Goal: Task Accomplishment & Management: Complete application form

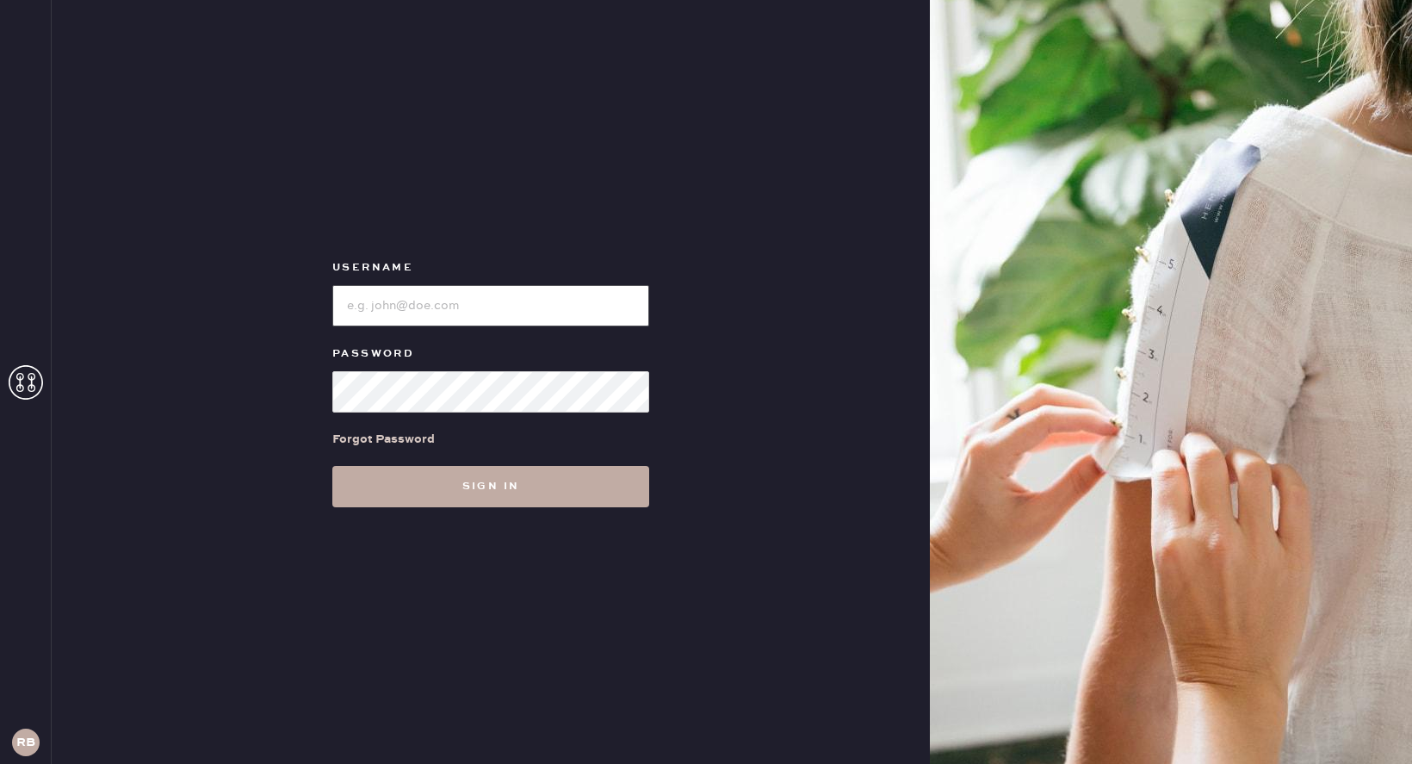
type input "Reformationboston"
click at [516, 480] on button "Sign in" at bounding box center [490, 486] width 317 height 41
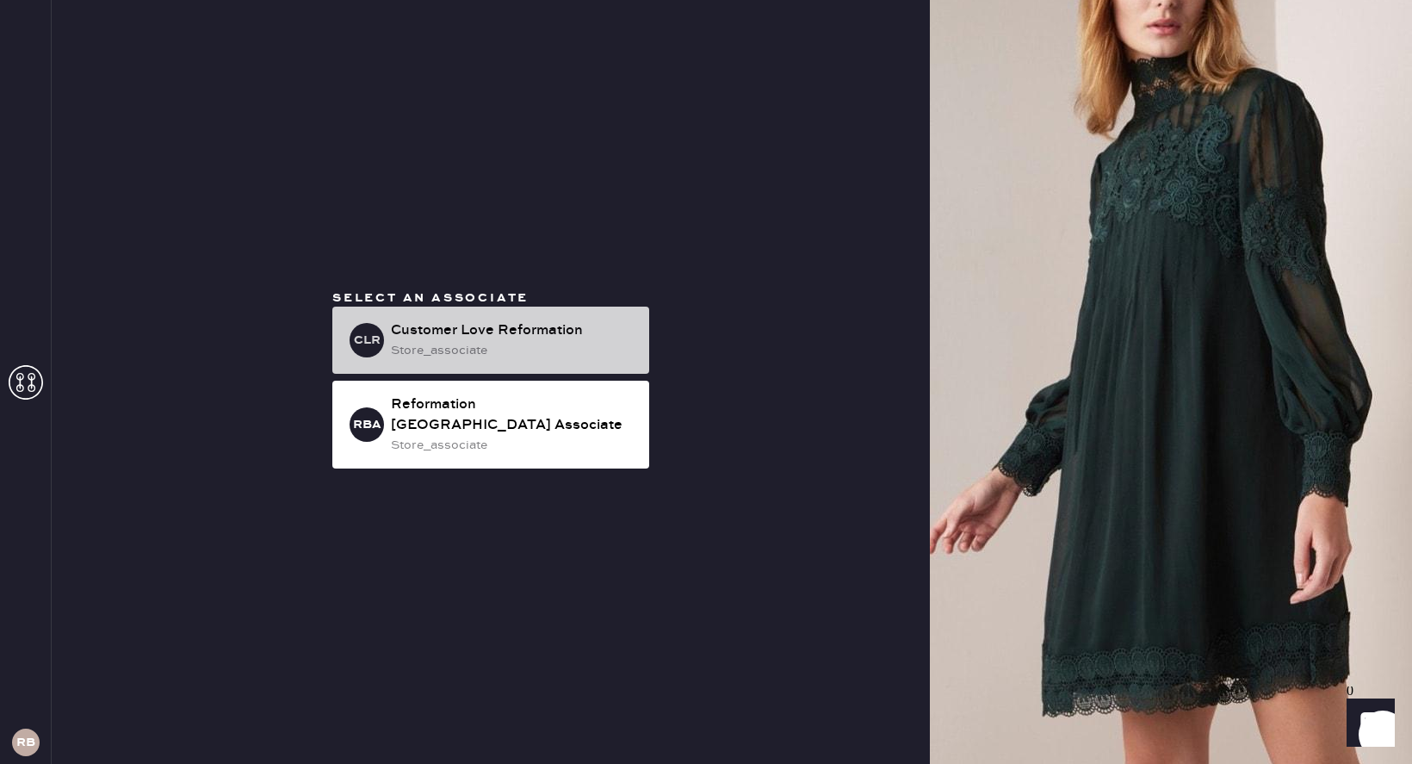
click at [490, 341] on div "Customer Love Reformation" at bounding box center [513, 330] width 245 height 21
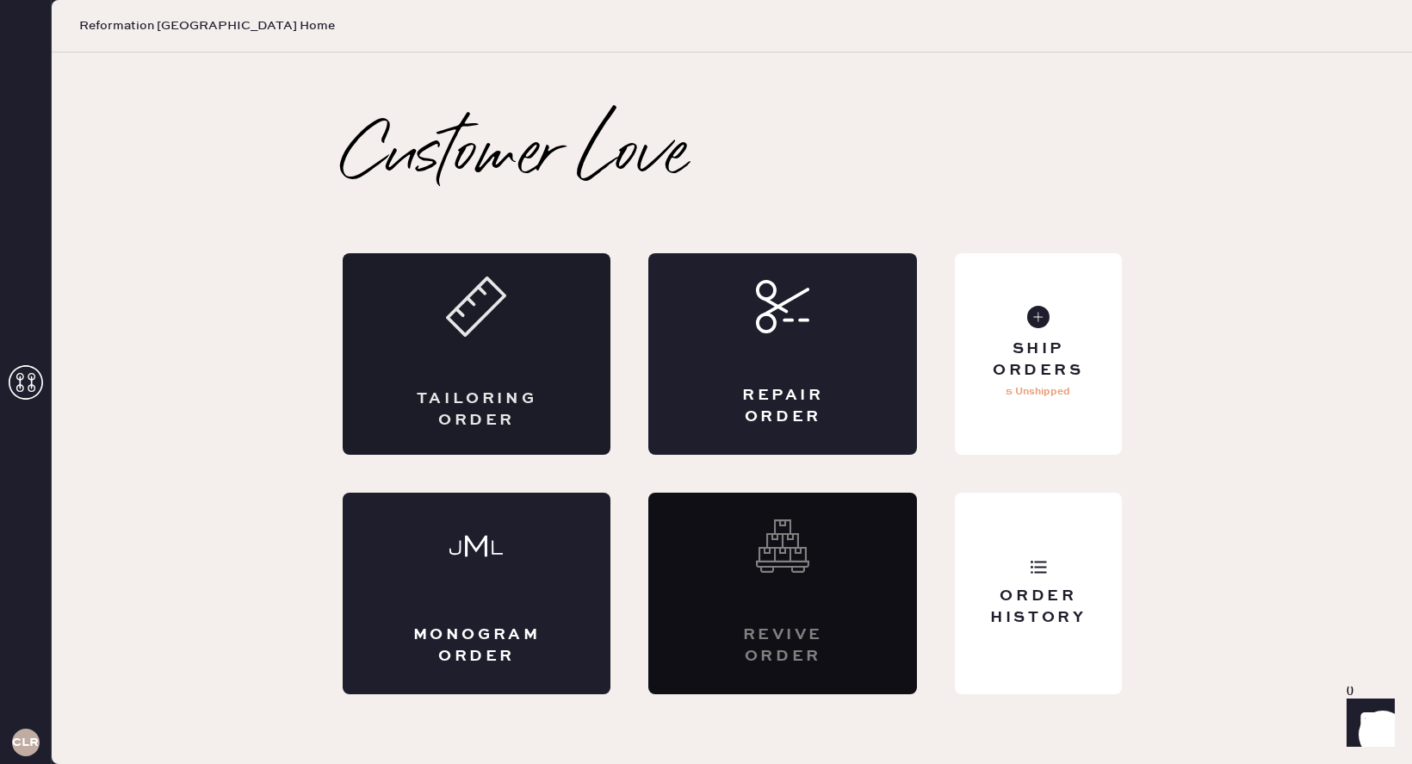
click at [544, 347] on div "Tailoring Order" at bounding box center [477, 353] width 269 height 201
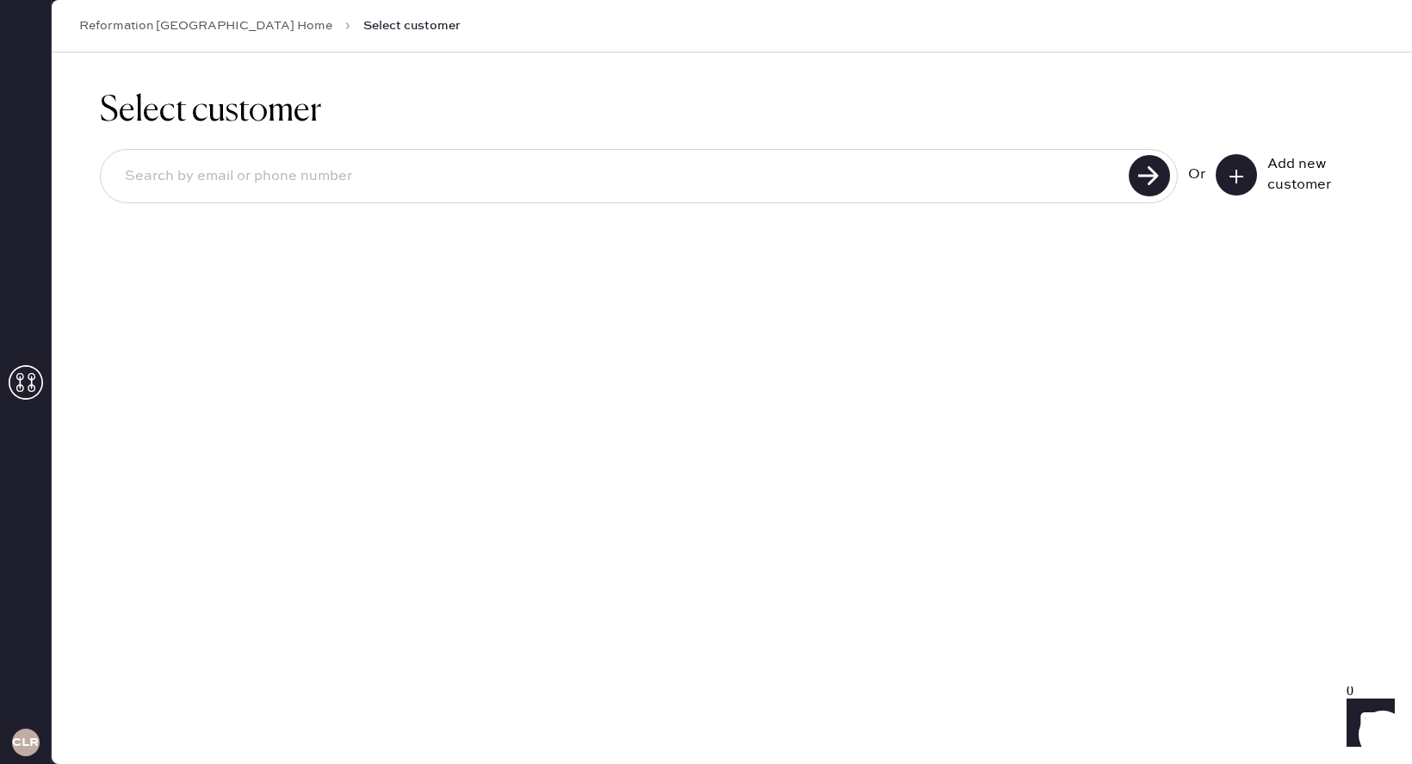
click at [464, 179] on input at bounding box center [617, 177] width 1012 height 40
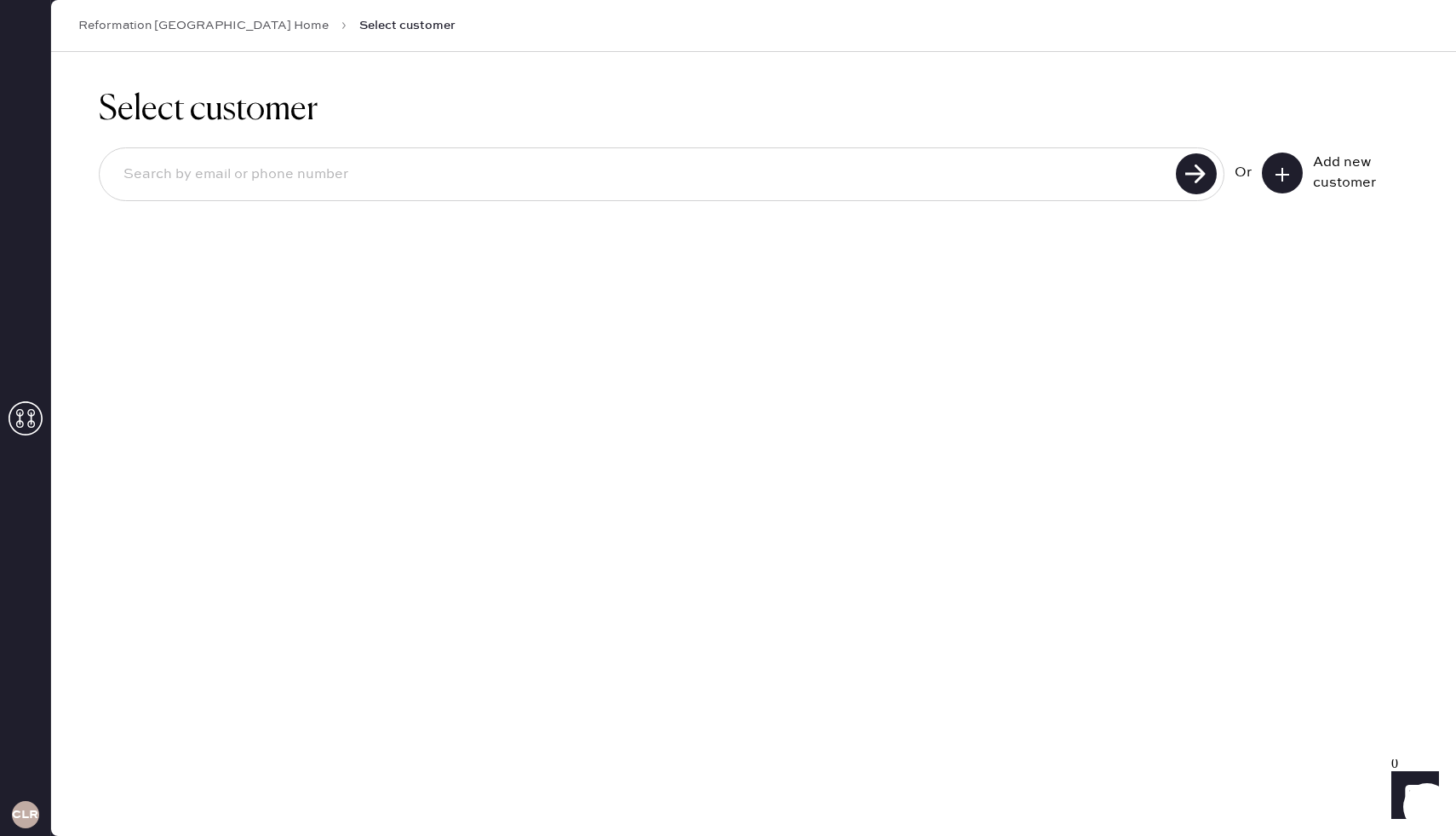
click at [780, 167] on input at bounding box center [640, 175] width 1061 height 40
click at [1170, 161] on input "2108319736" at bounding box center [640, 175] width 1061 height 40
type input "2108319736"
click at [1179, 162] on icon at bounding box center [1196, 173] width 41 height 41
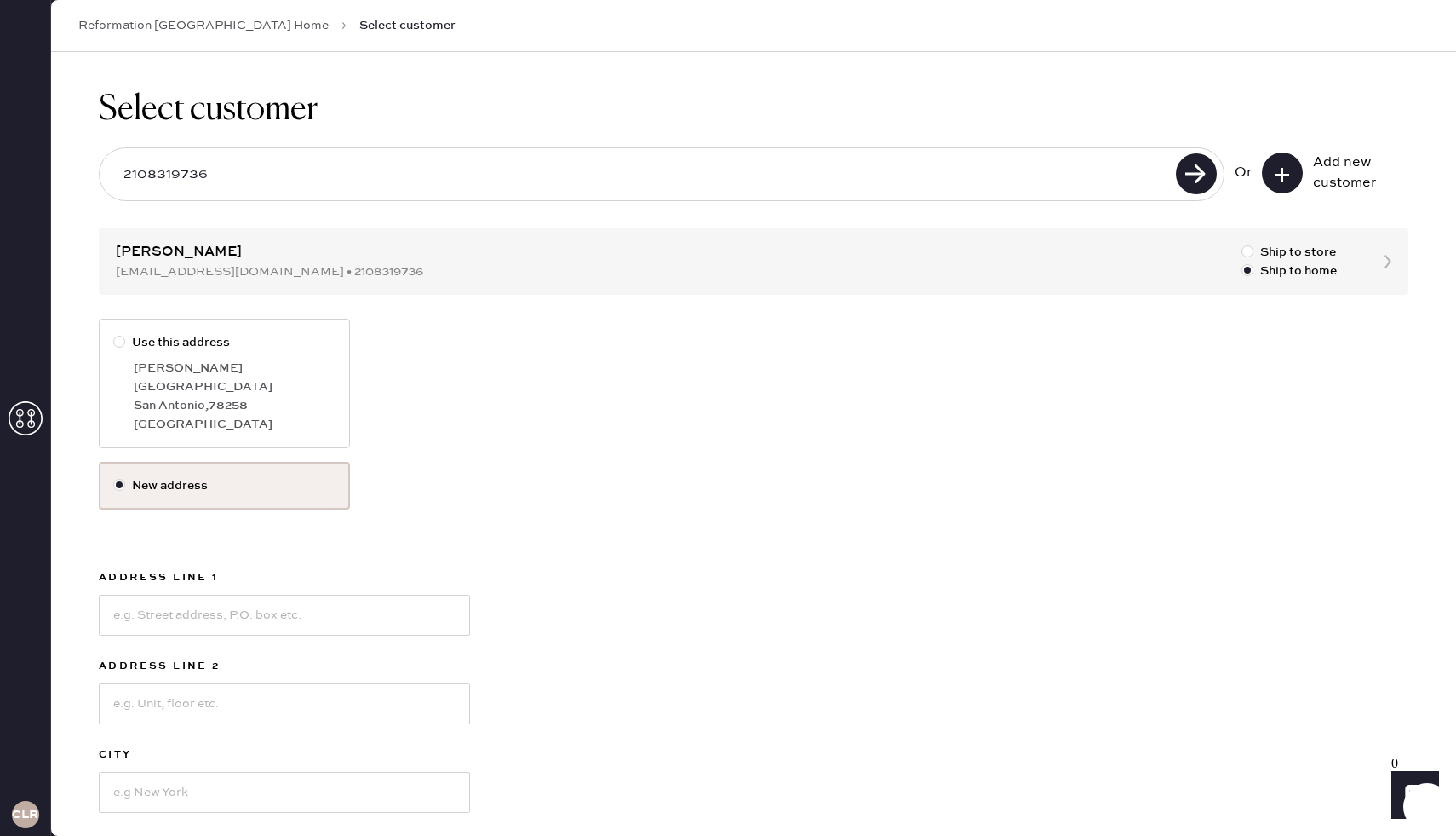
click at [122, 494] on div at bounding box center [123, 485] width 19 height 19
click at [114, 477] on input "New address" at bounding box center [114, 476] width 1 height 1
click at [156, 490] on label "New address" at bounding box center [225, 485] width 223 height 19
click at [114, 477] on input "New address" at bounding box center [114, 476] width 1 height 1
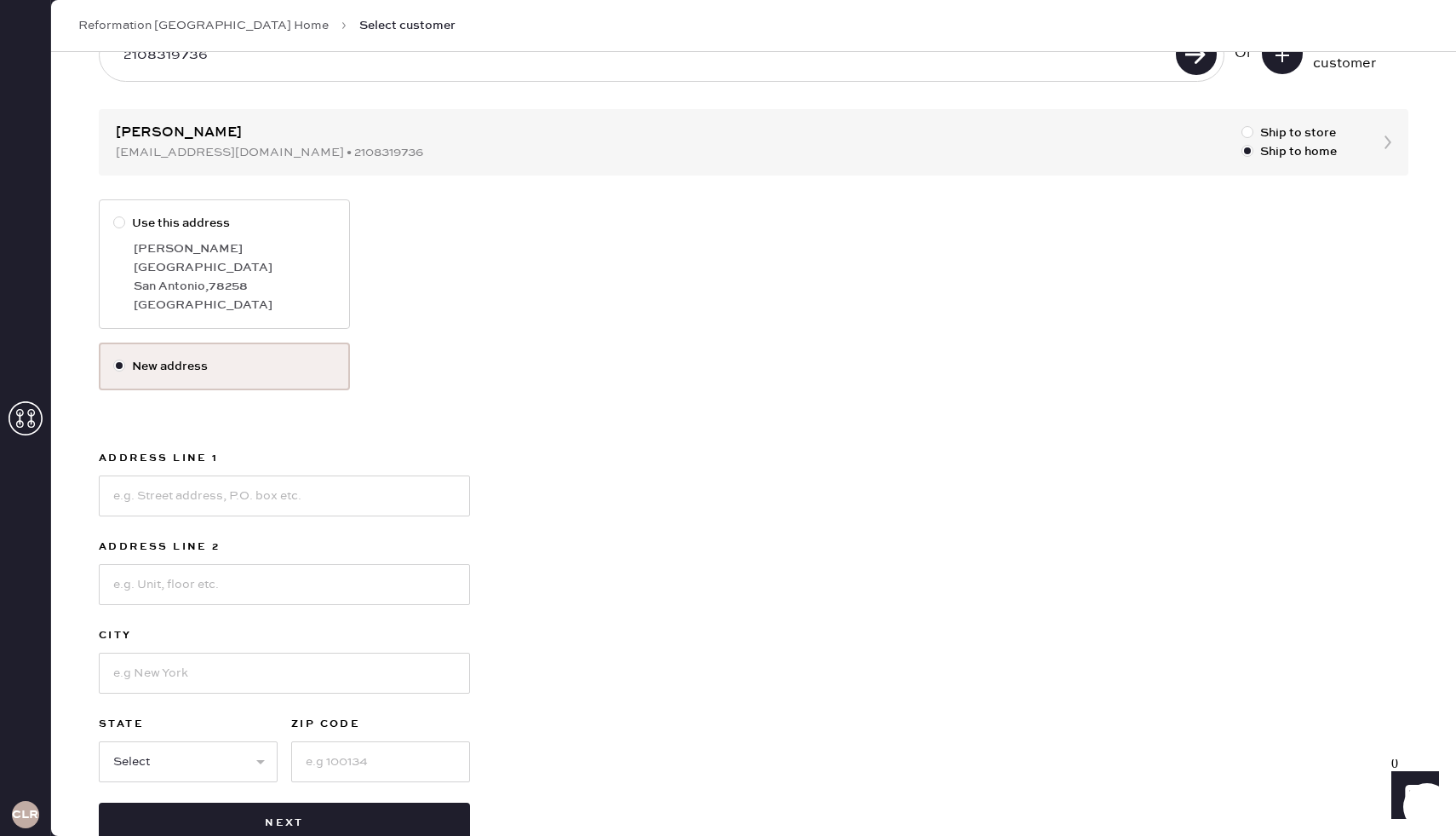
scroll to position [124, 0]
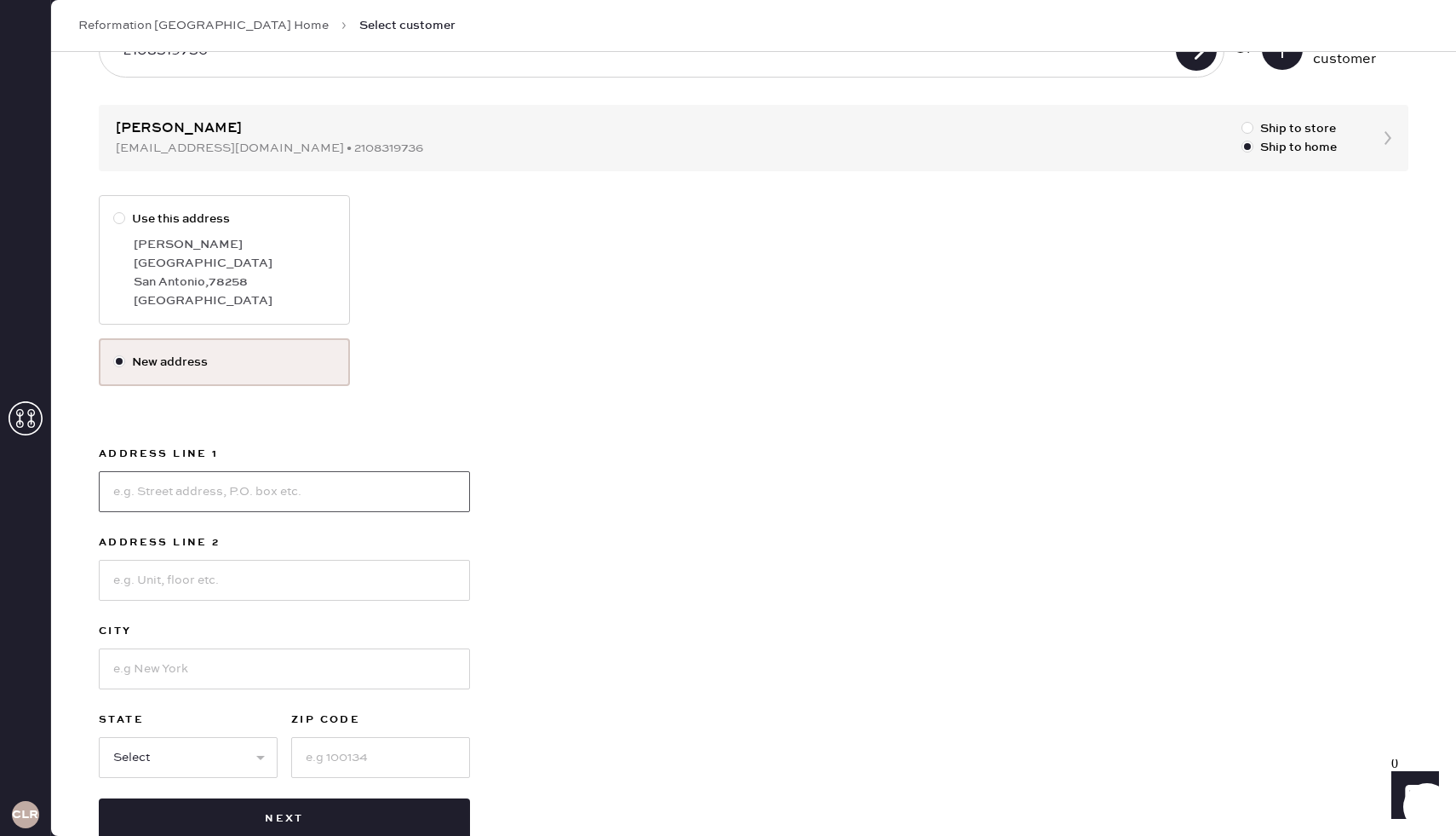
click at [266, 488] on input at bounding box center [284, 491] width 371 height 41
type input "[STREET_ADDRESS]"
click at [235, 585] on input at bounding box center [284, 580] width 371 height 41
type input "Unit 416"
click at [268, 659] on input at bounding box center [284, 668] width 371 height 41
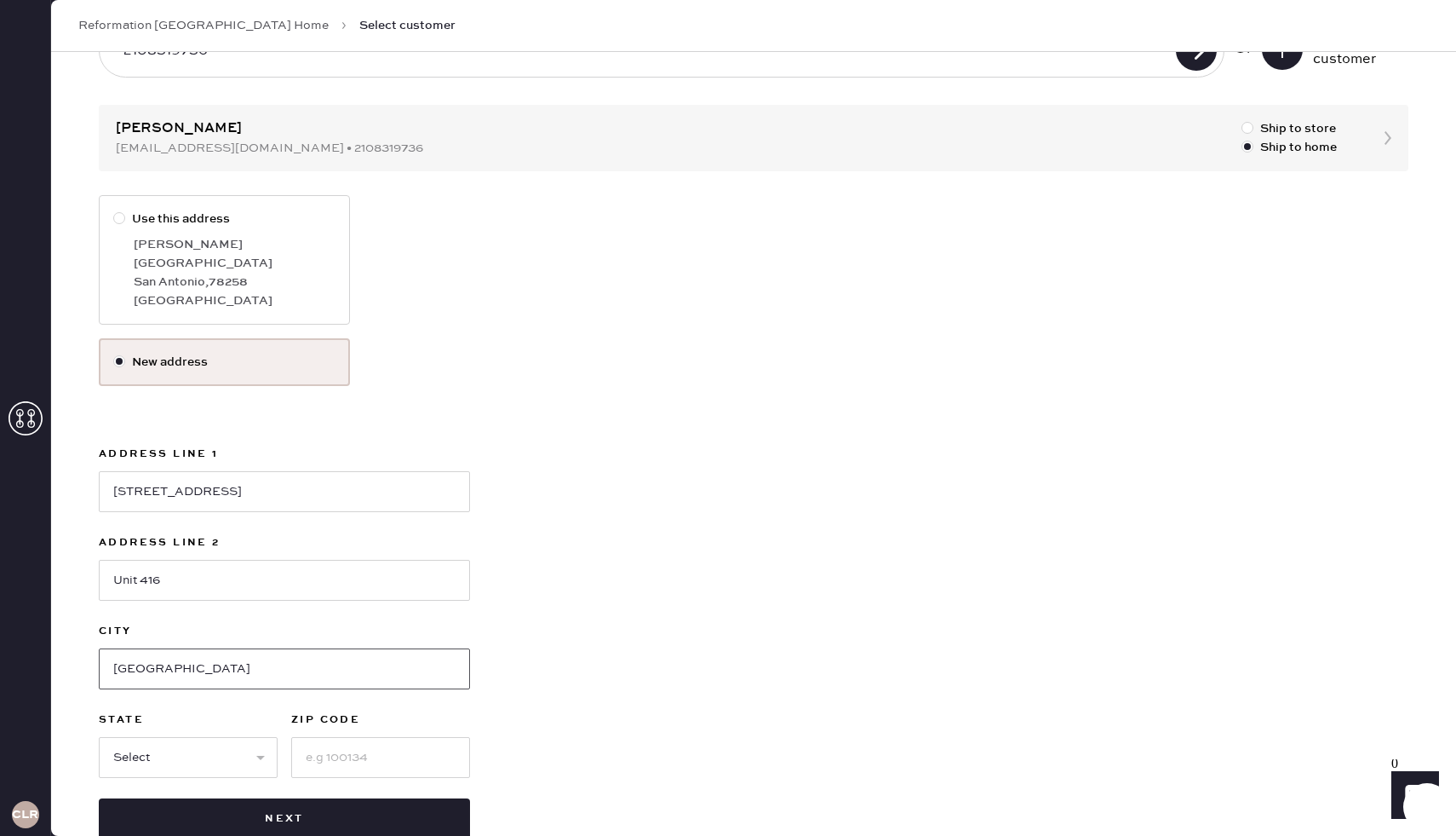
type input "[GEOGRAPHIC_DATA]"
select select "MA"
type input "02142"
click at [983, 609] on div "Use this address [PERSON_NAME] [GEOGRAPHIC_DATA] New address Address Line 1 [GE…" at bounding box center [754, 516] width 1310 height 644
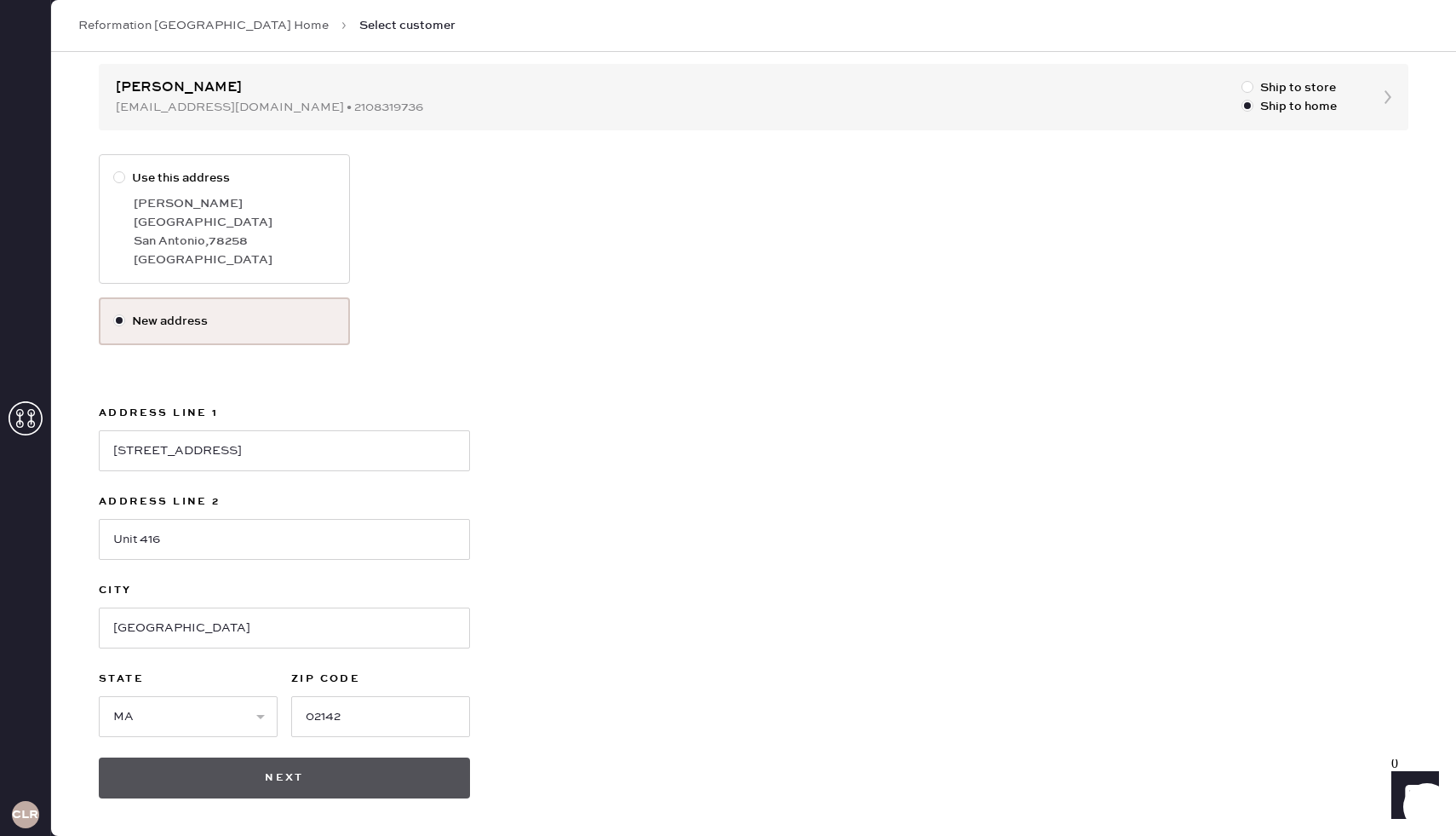
click at [410, 726] on button "Next" at bounding box center [284, 777] width 371 height 41
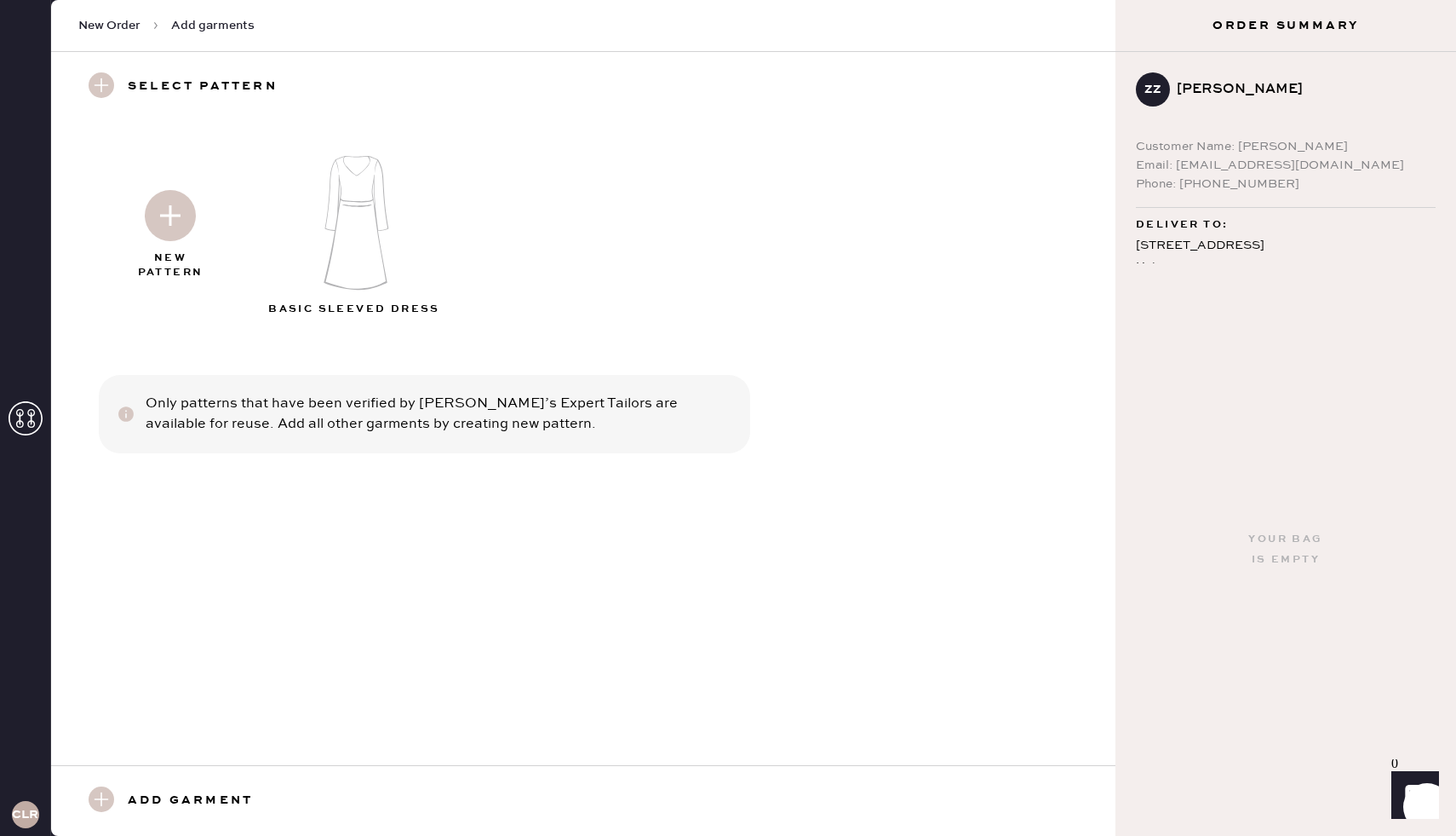
click at [174, 229] on img at bounding box center [170, 216] width 51 height 51
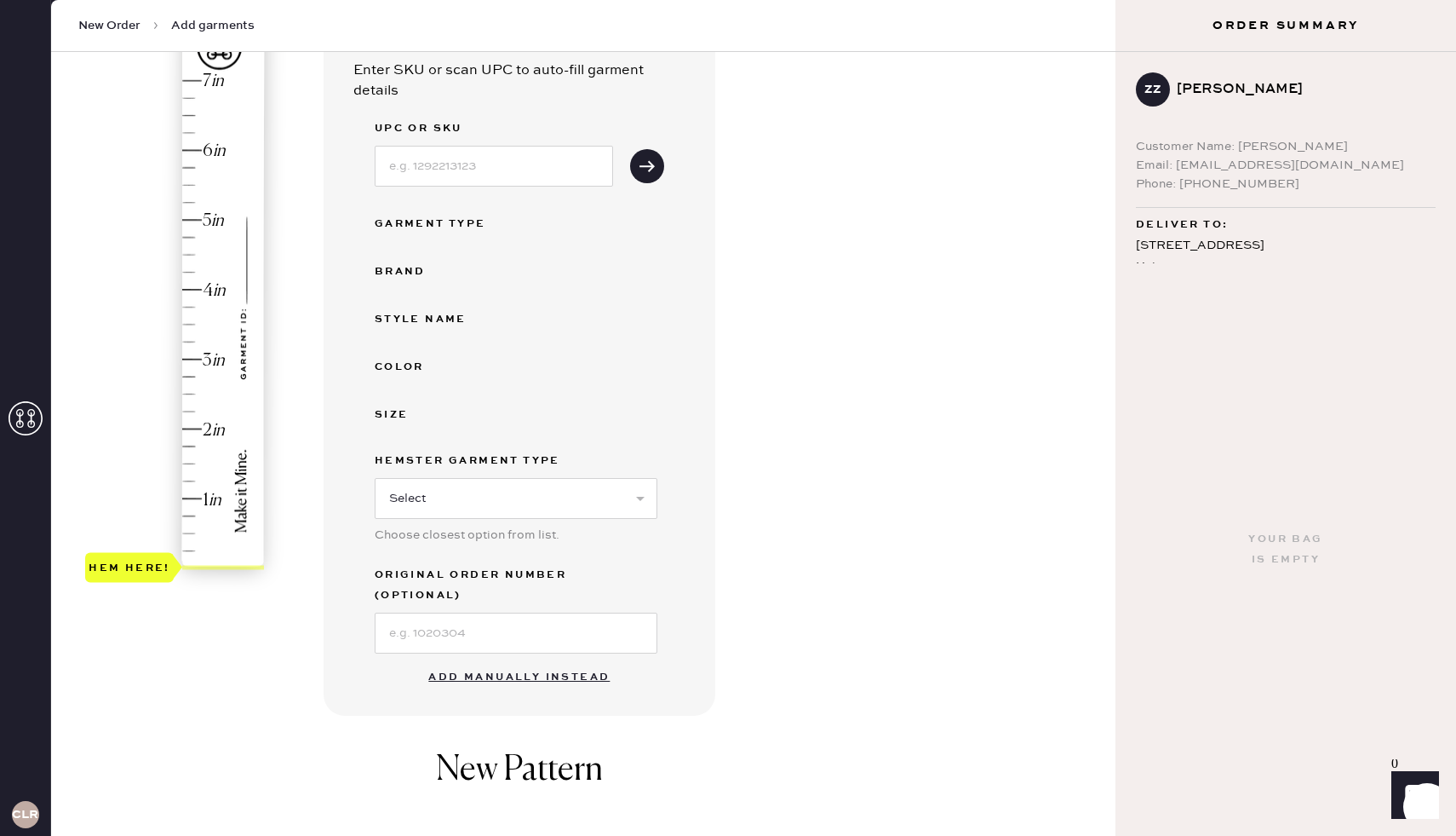
scroll to position [174, 0]
click at [523, 657] on button "Add manually instead" at bounding box center [519, 674] width 202 height 34
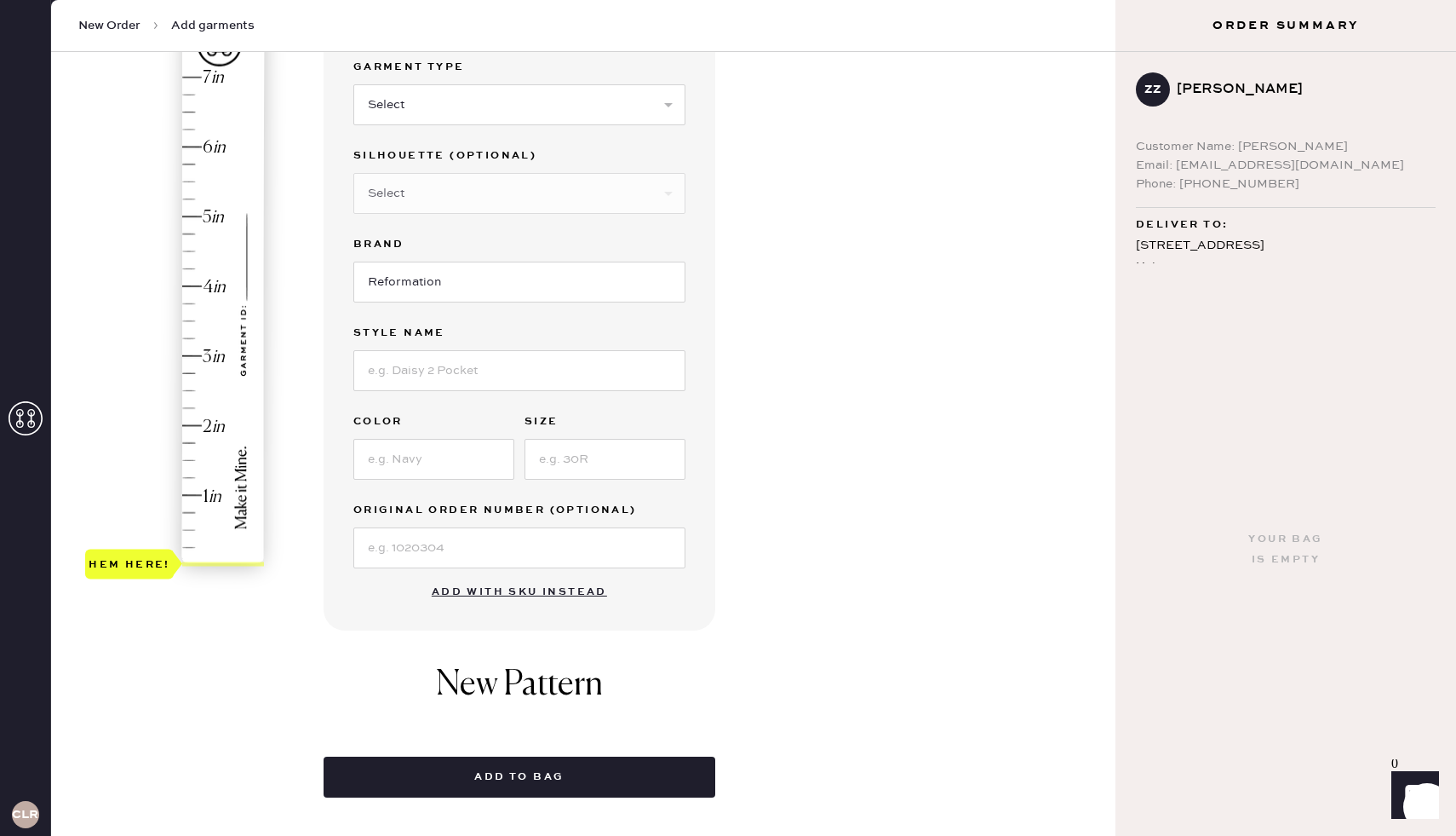
scroll to position [107, 0]
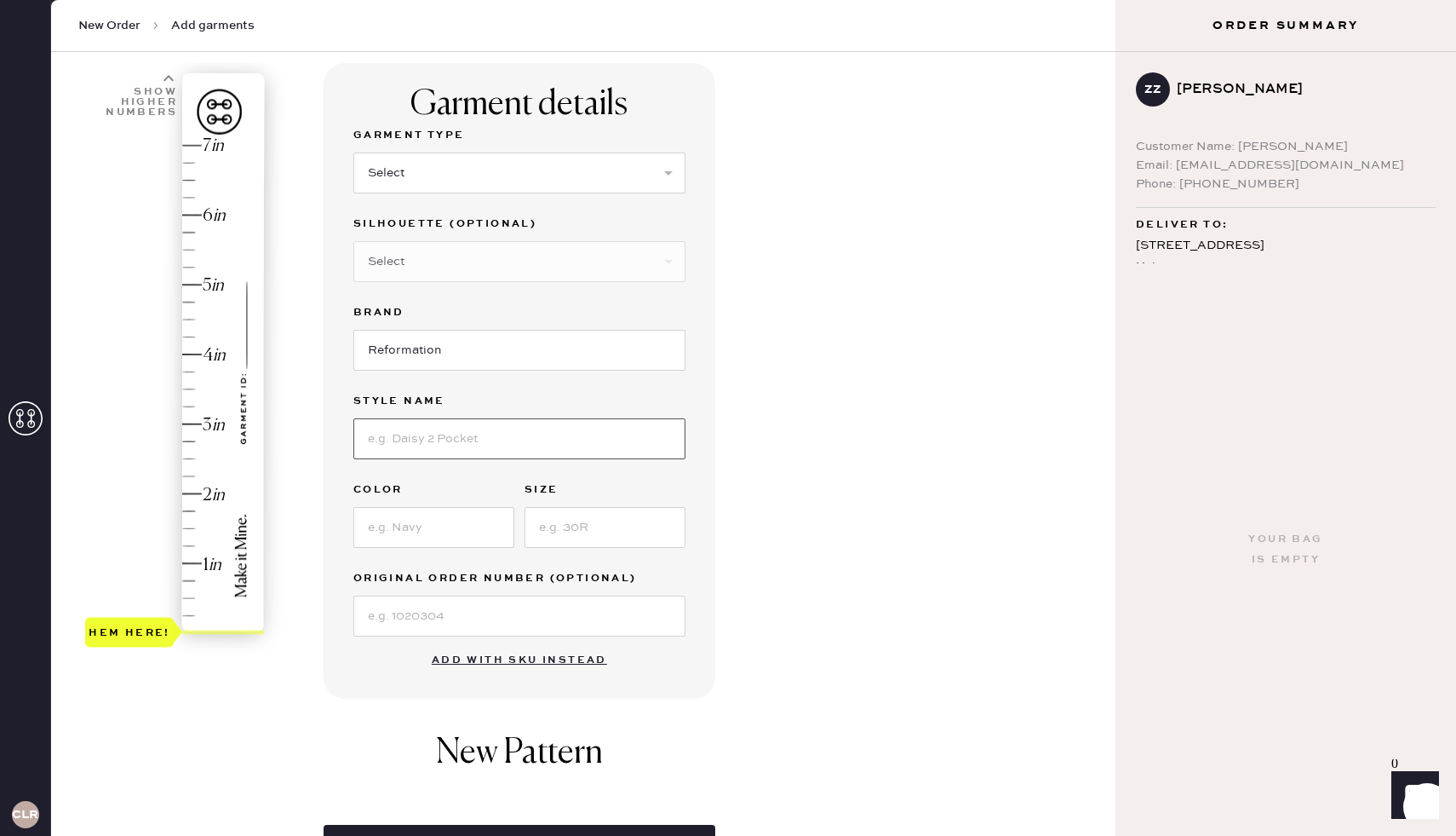
click at [480, 448] on input at bounding box center [519, 438] width 332 height 41
type input "[PERSON_NAME] Silk Dress"
click at [456, 518] on input at bounding box center [433, 526] width 161 height 41
type input "Cherry Blossom"
click at [559, 523] on input at bounding box center [604, 526] width 161 height 41
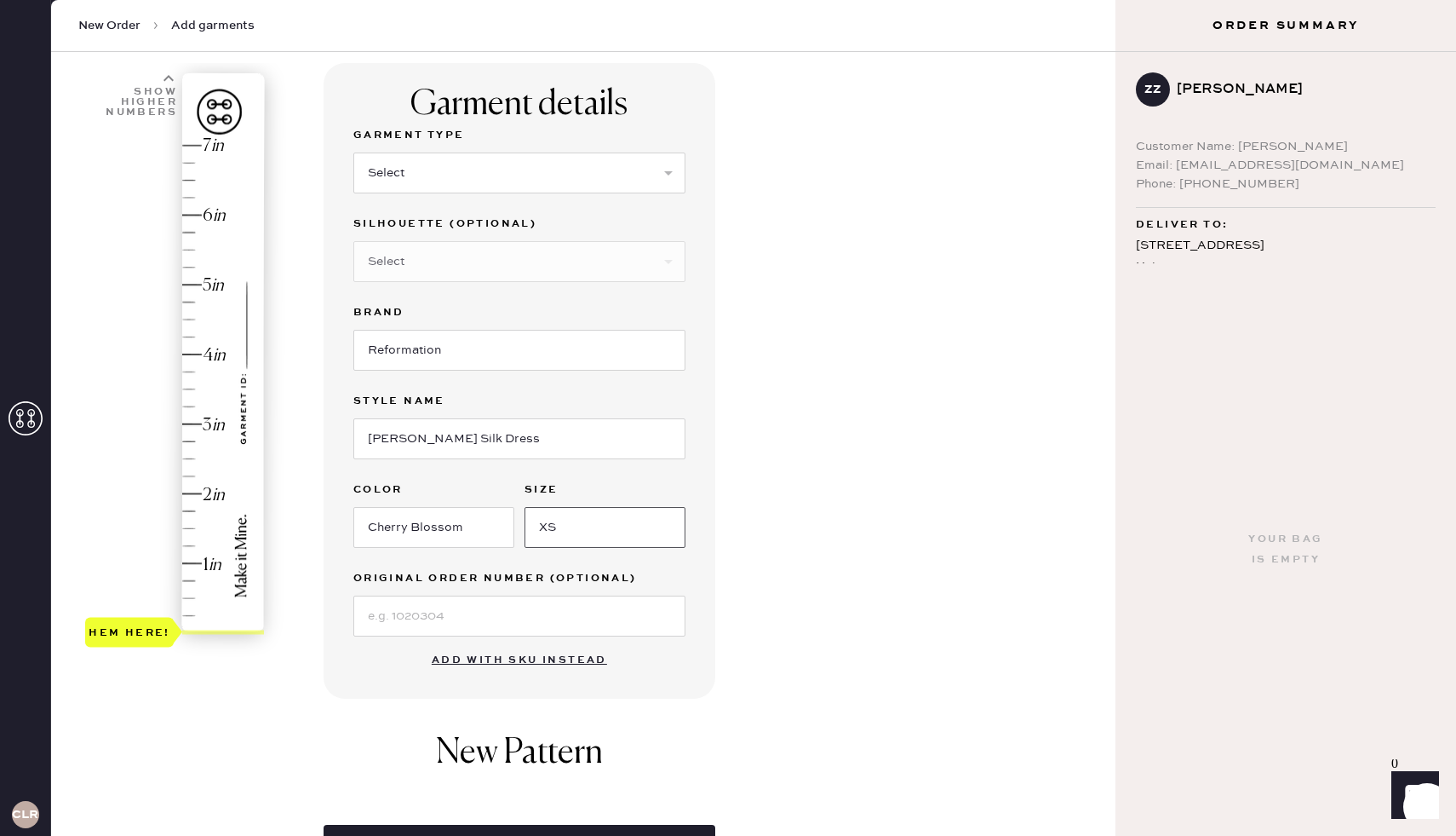
type input "XS"
click at [190, 512] on div "Hem here!" at bounding box center [175, 389] width 181 height 503
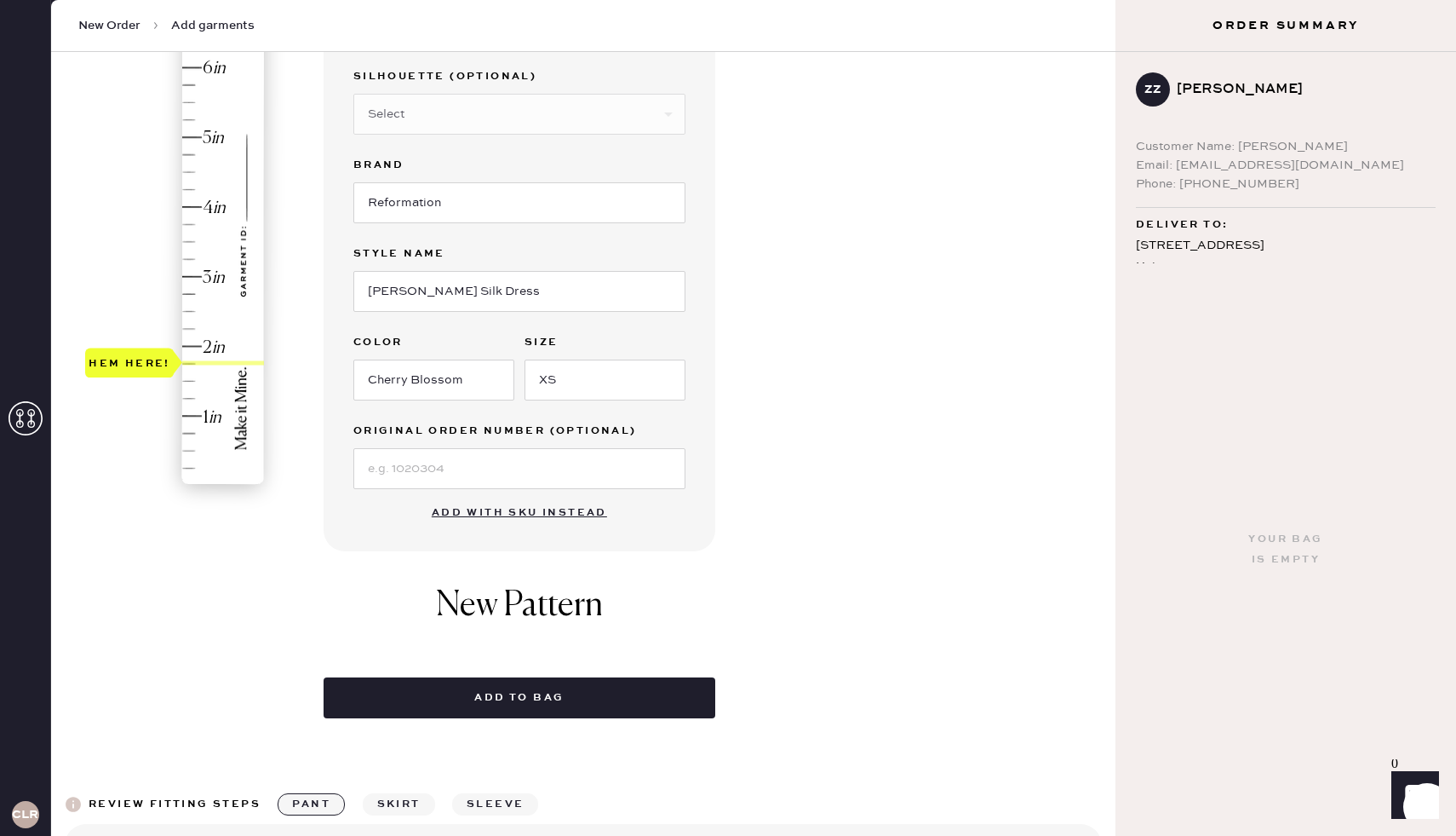
scroll to position [250, 0]
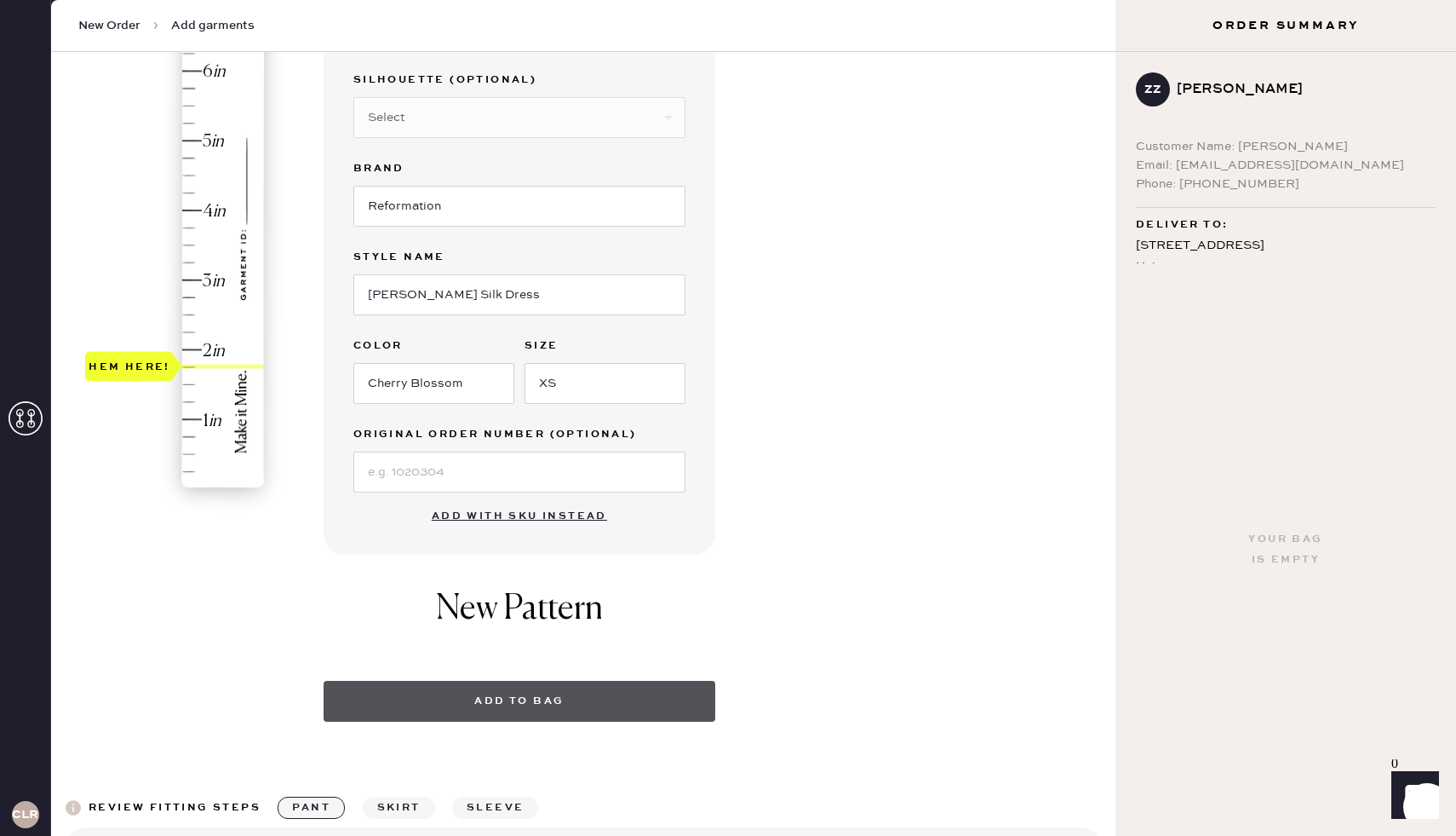
click at [591, 687] on button "Add to bag" at bounding box center [519, 700] width 392 height 41
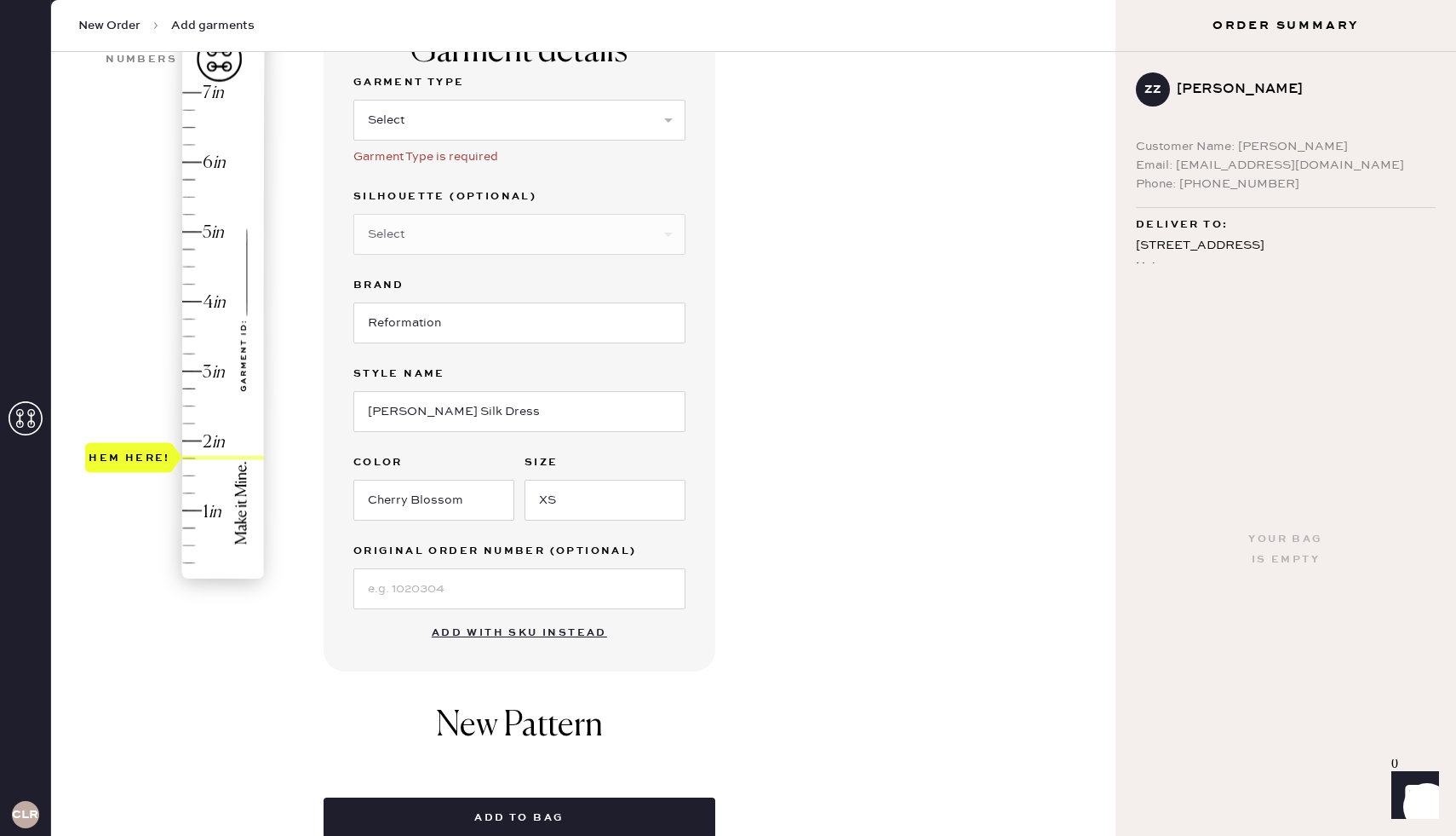
scroll to position [0, 0]
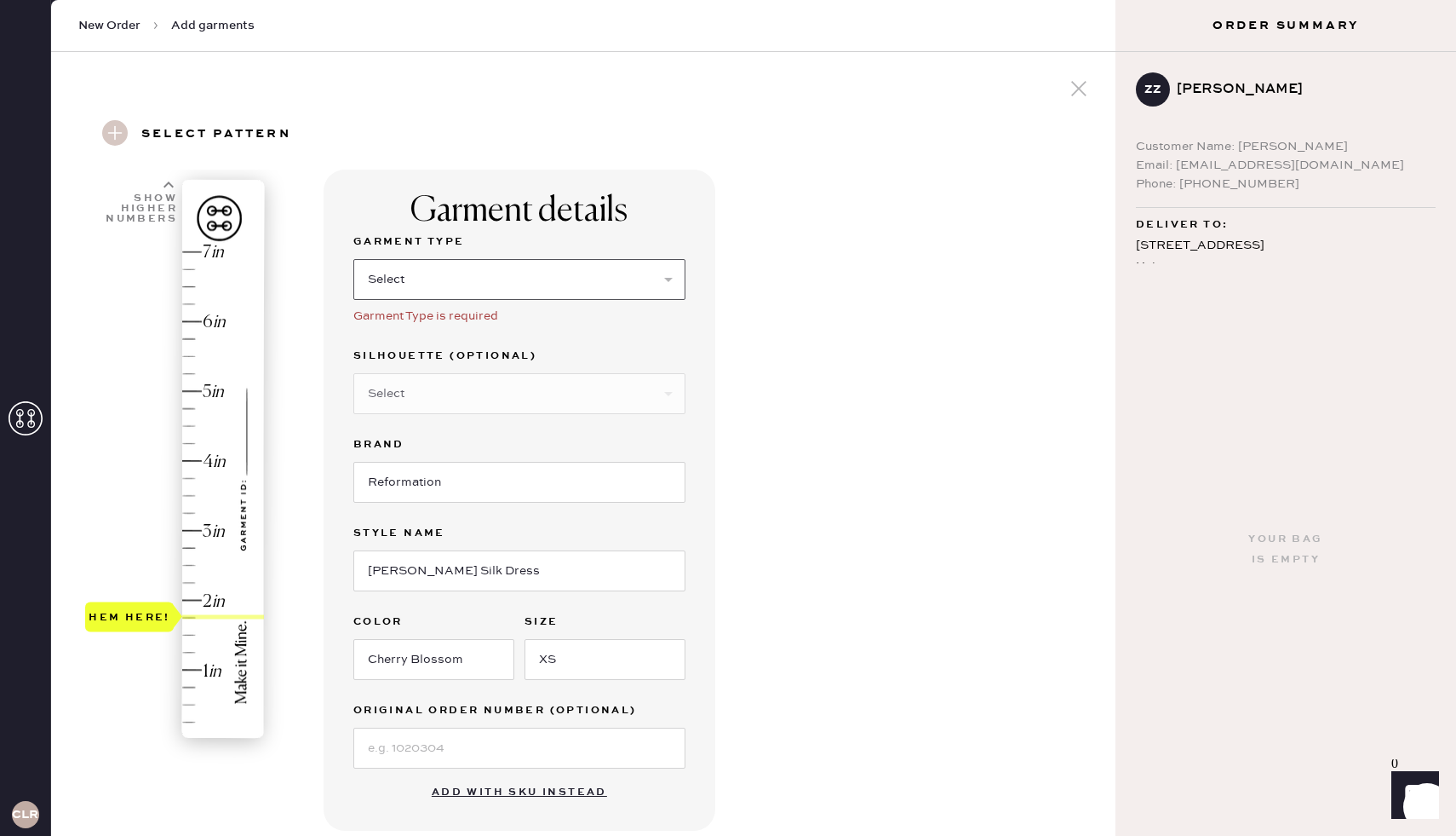
click at [511, 274] on select "Select Basic Skirt Jeans Leggings Pants Shorts Basic Sleeved Dress Basic Sleeve…" at bounding box center [519, 279] width 332 height 41
select select "7"
type input "1.75"
click at [189, 619] on div "Hem here!" at bounding box center [175, 496] width 181 height 503
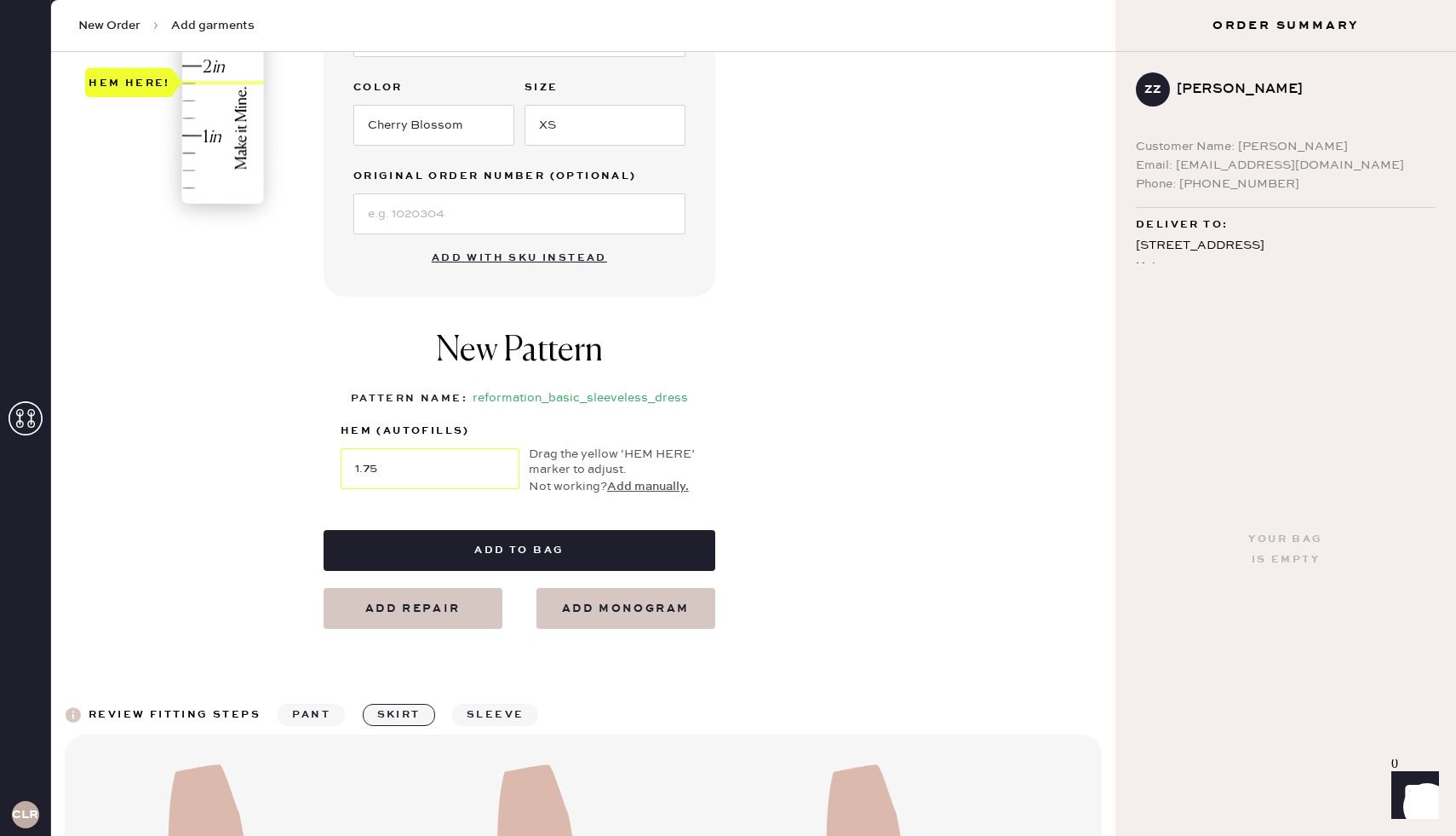
scroll to position [536, 0]
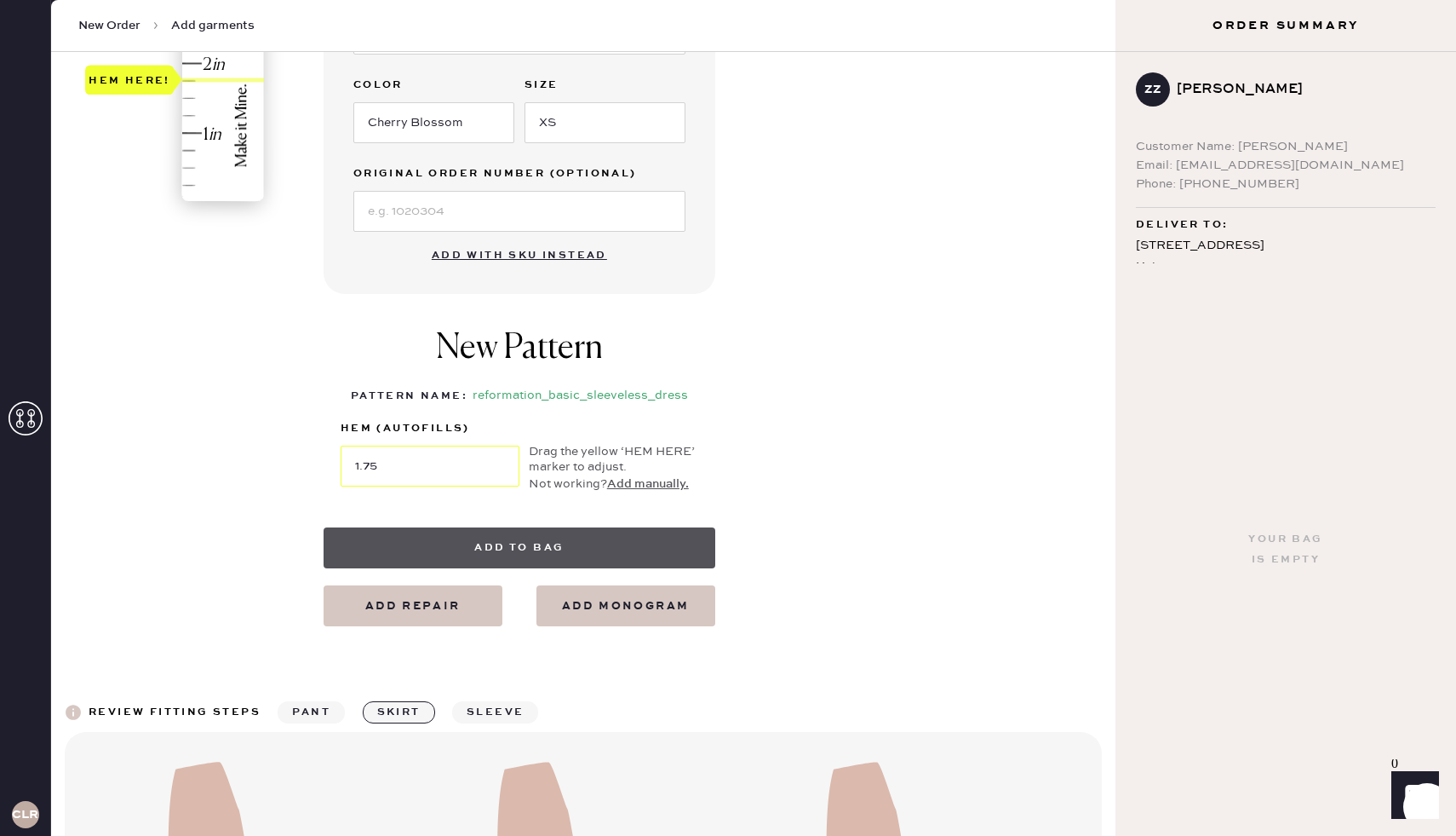
click at [539, 554] on button "Add to bag" at bounding box center [519, 547] width 392 height 41
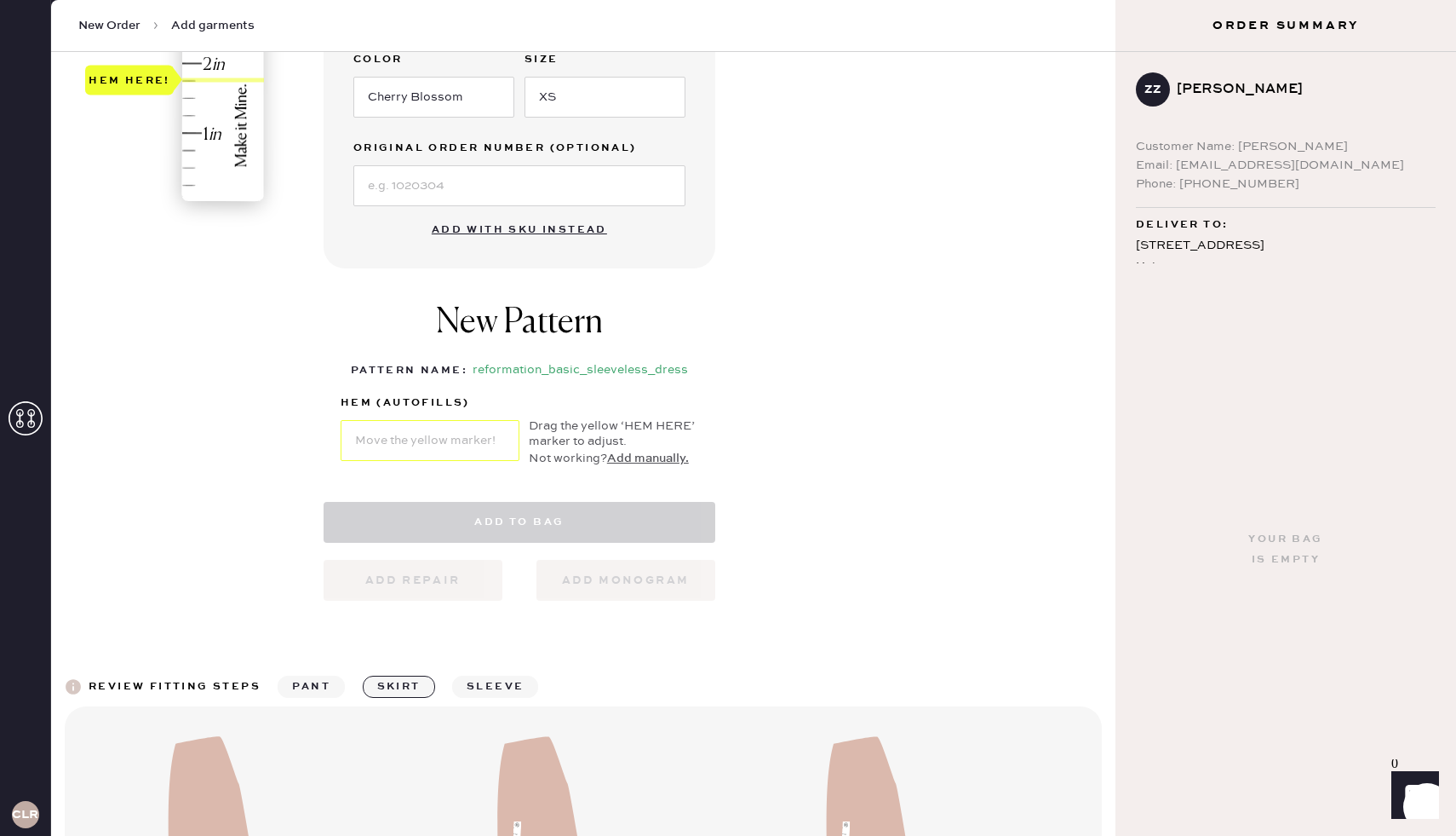
select select "7"
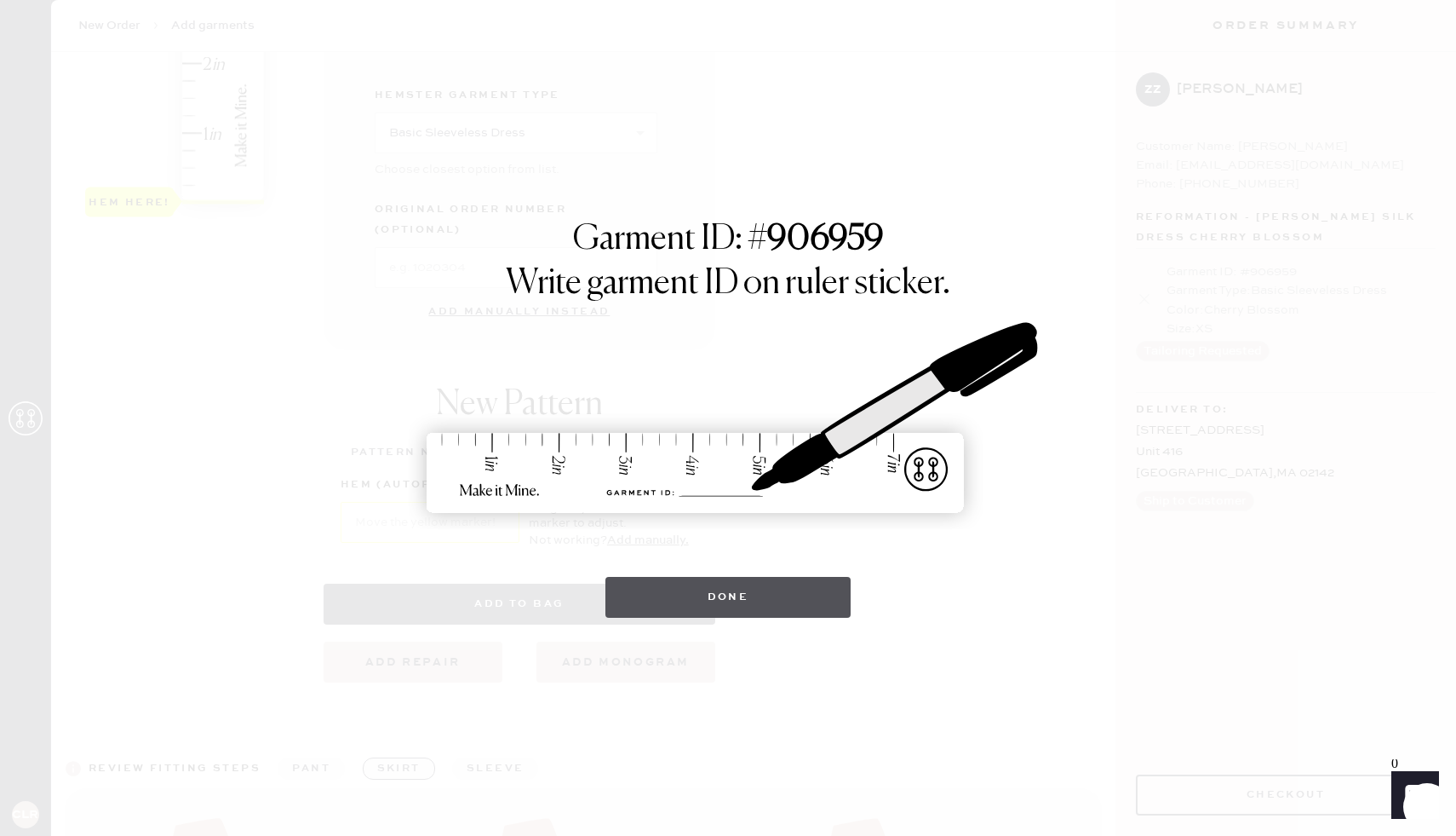
click at [668, 604] on button "Done" at bounding box center [728, 597] width 246 height 41
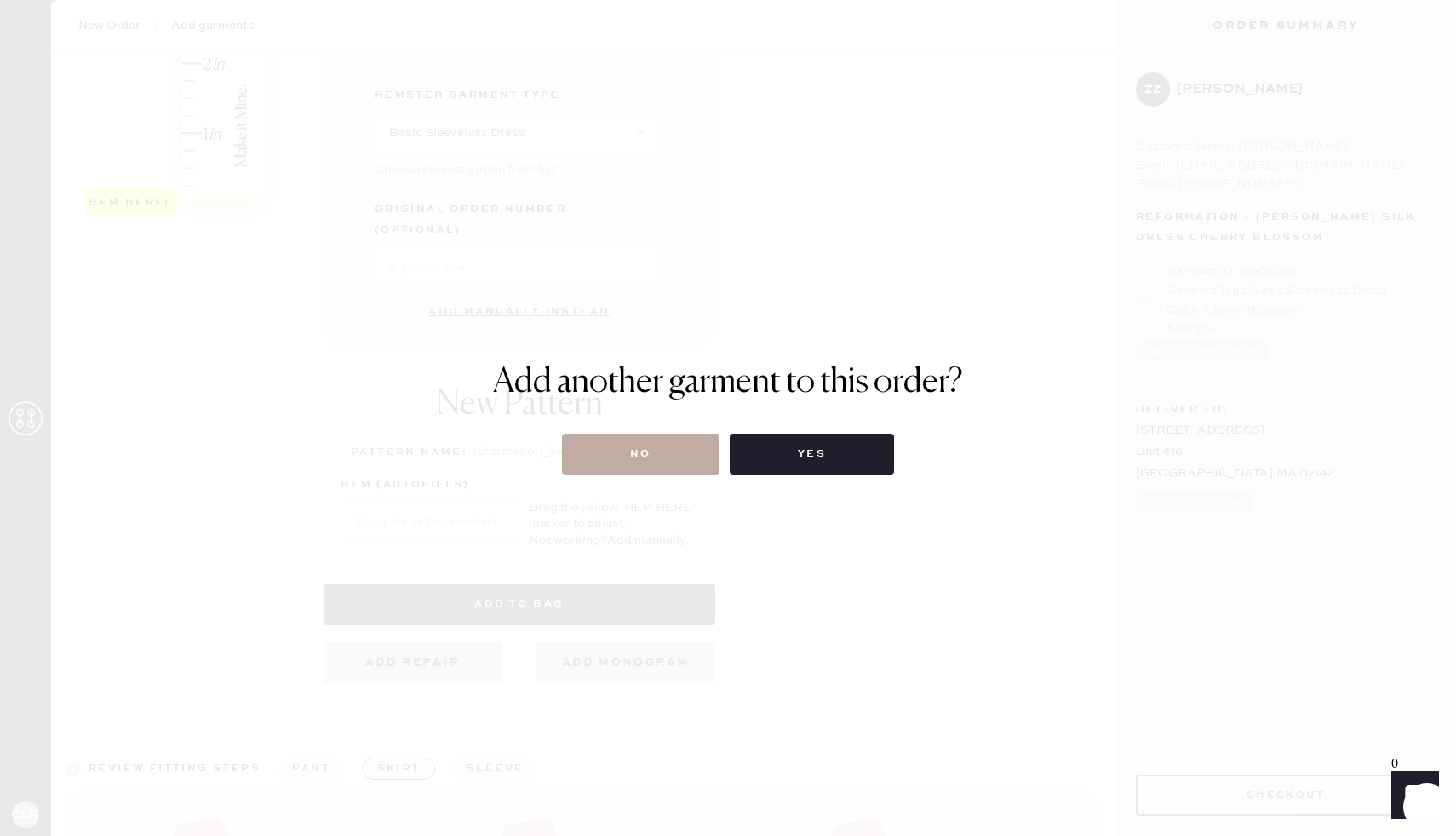
click at [640, 456] on button "No" at bounding box center [640, 453] width 157 height 41
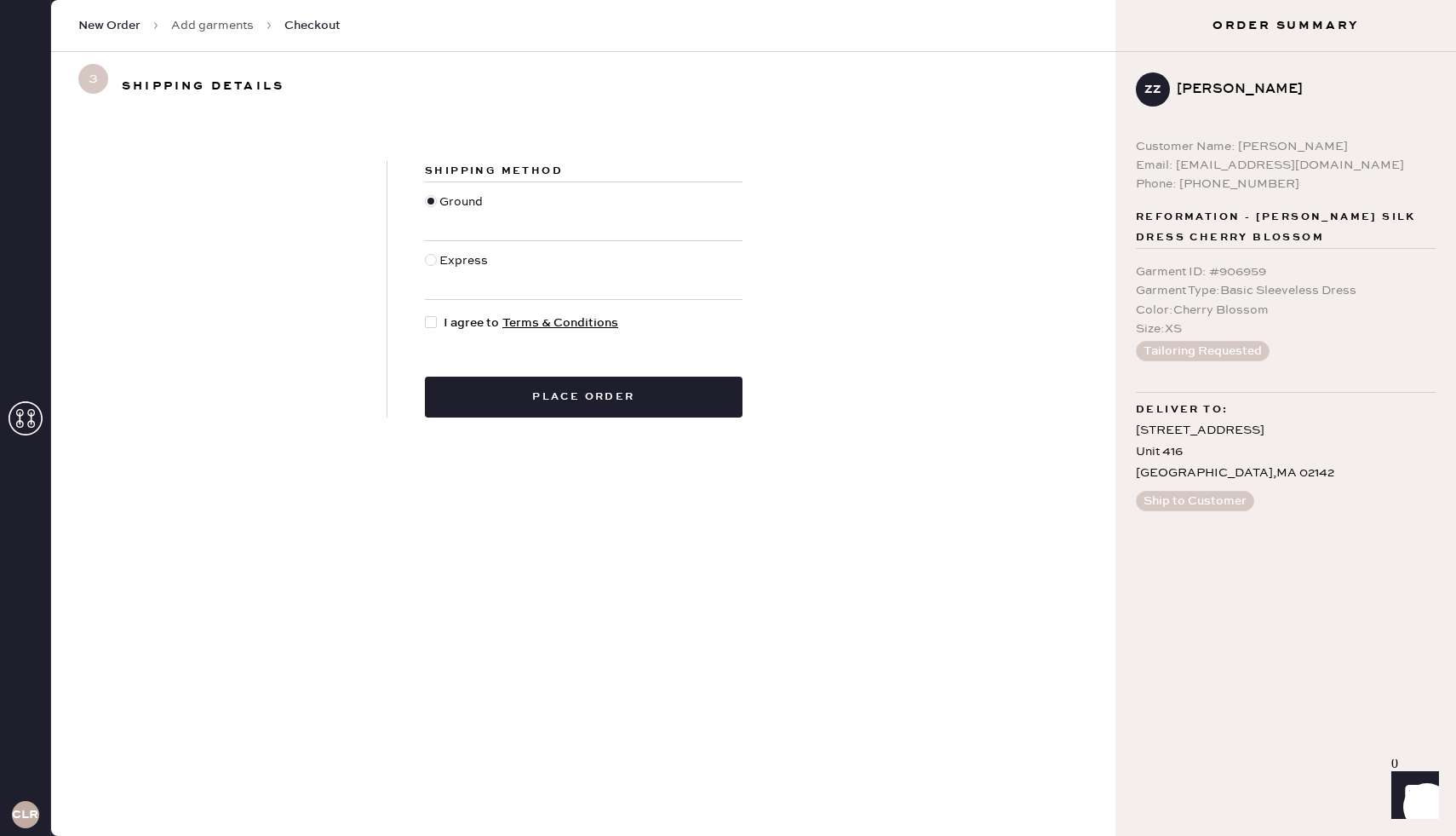
click at [437, 326] on div at bounding box center [434, 323] width 19 height 19
click at [425, 315] on input "I agree to Terms & Conditions" at bounding box center [425, 314] width 1 height 1
checkbox input "true"
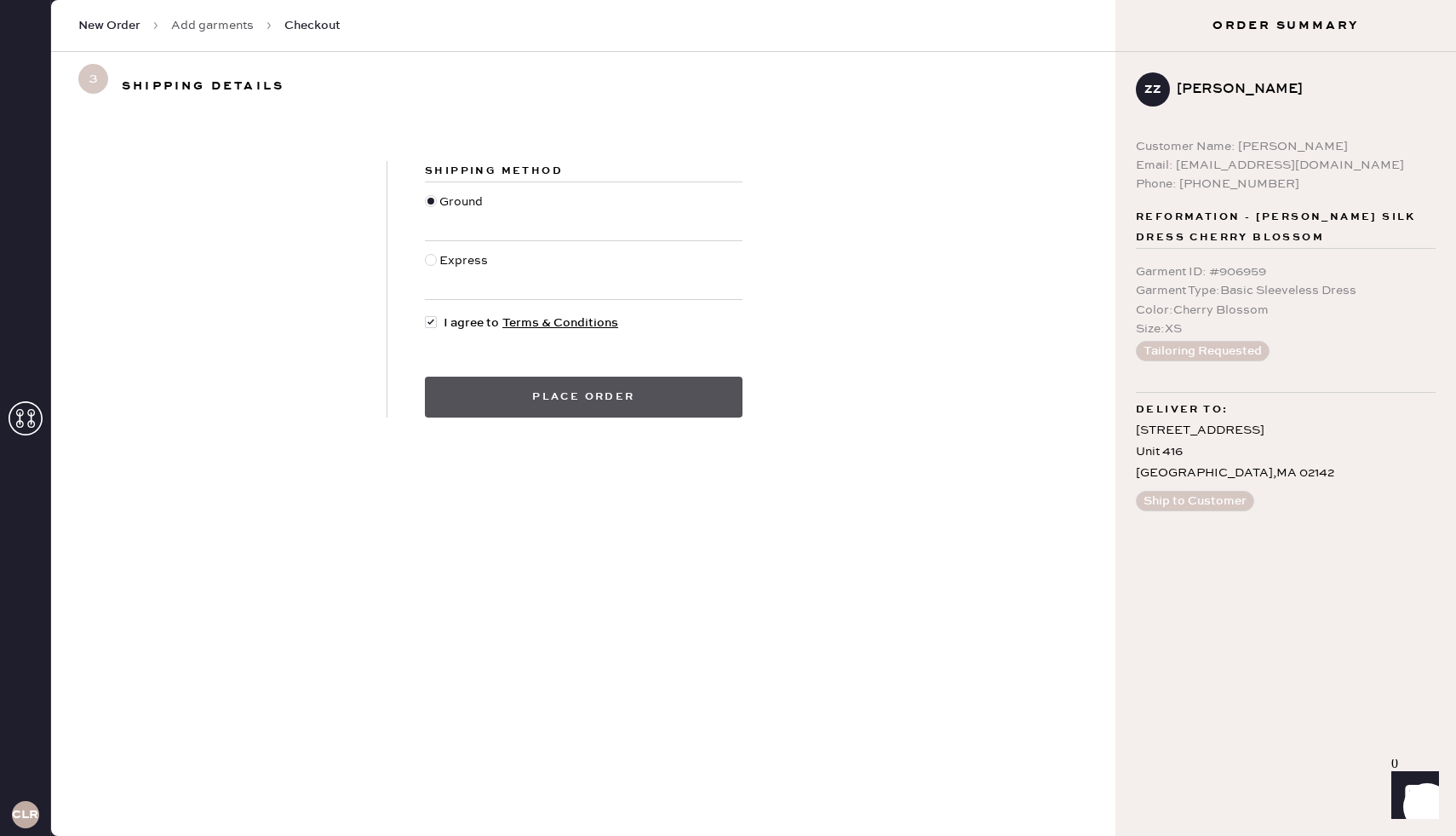
click at [528, 407] on button "Place order" at bounding box center [584, 397] width 318 height 41
